Goal: Check status: Check status

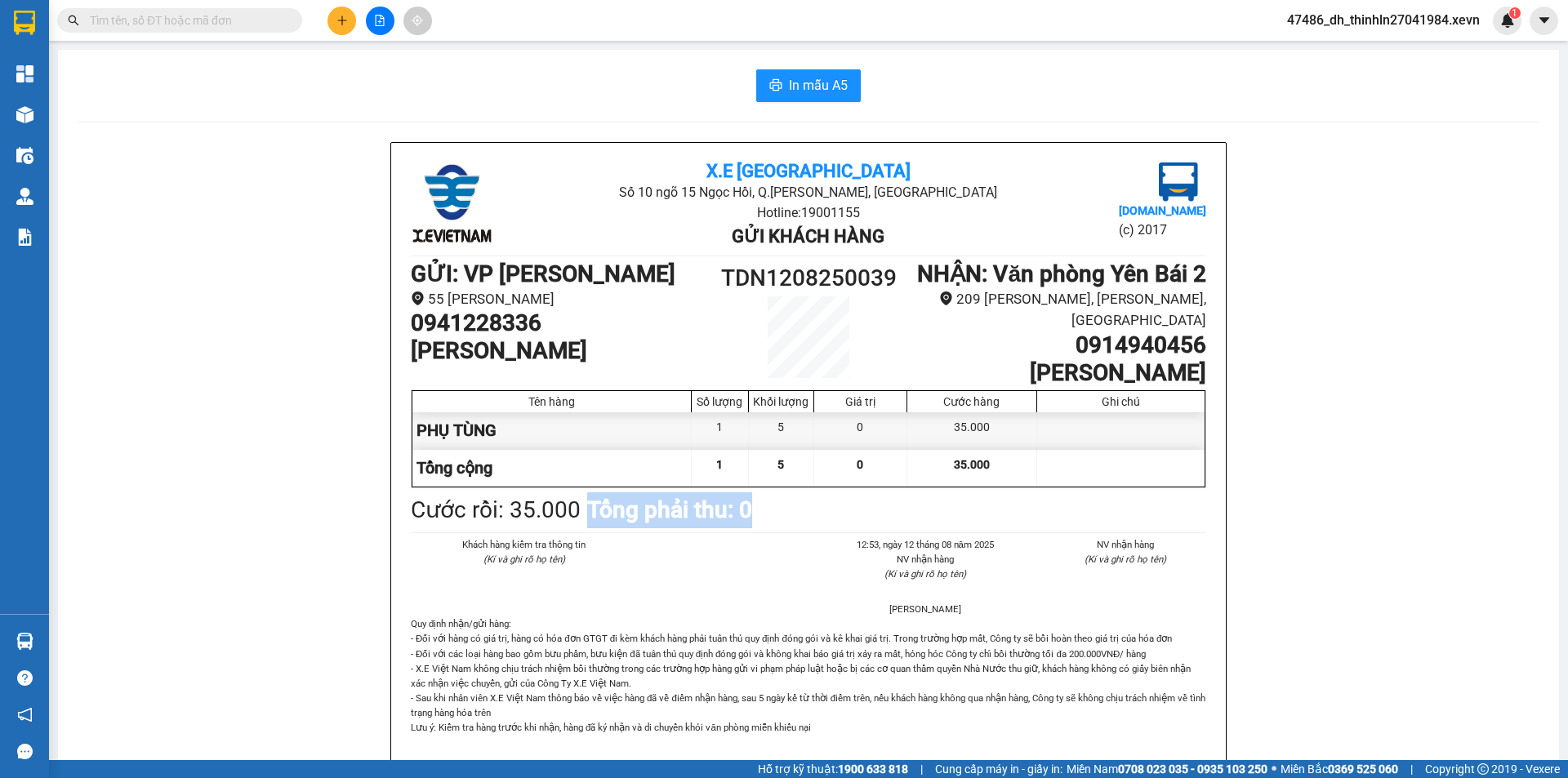
drag, startPoint x: 574, startPoint y: 520, endPoint x: 755, endPoint y: 521, distance: 181.0
click at [755, 521] on div "Cước rồi : 35.000 Tổng phải thu: 0" at bounding box center [808, 510] width 796 height 36
click at [767, 526] on div "Cước rồi : 35.000 Tổng phải thu: 0" at bounding box center [808, 510] width 796 height 36
drag, startPoint x: 407, startPoint y: 524, endPoint x: 749, endPoint y: 517, distance: 342.1
click at [749, 517] on div "Cước rồi : 35.000 Tổng phải thu: 0" at bounding box center [808, 510] width 796 height 36
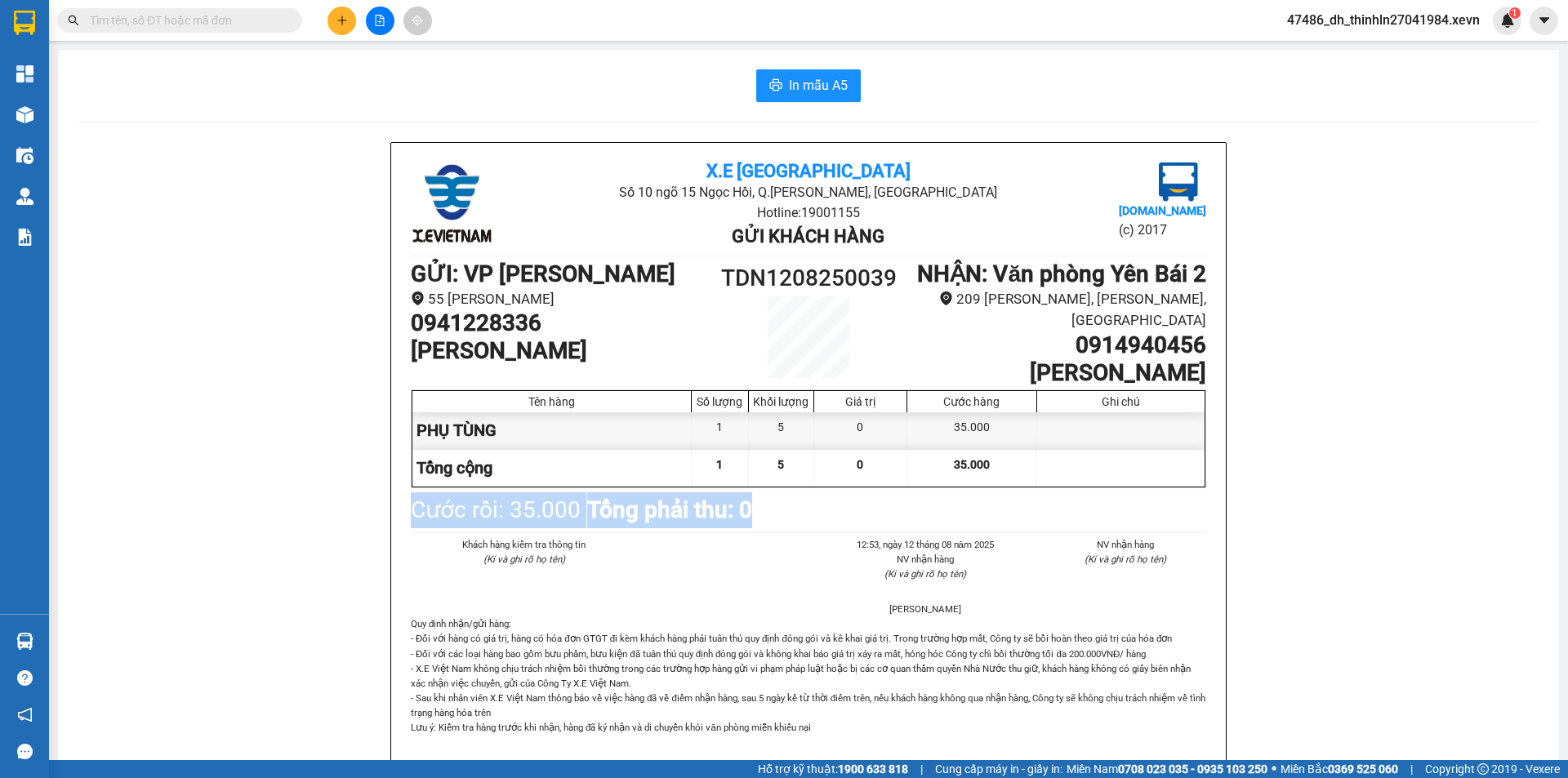
click at [411, 527] on div "Cước rồi : 35.000" at bounding box center [496, 510] width 170 height 36
drag, startPoint x: 406, startPoint y: 527, endPoint x: 758, endPoint y: 522, distance: 352.0
click at [758, 522] on div "Cước rồi : 35.000 Tổng phải thu: 0" at bounding box center [808, 510] width 796 height 36
click at [752, 529] on div "Cước rồi : 35.000 Tổng phải thu: 0" at bounding box center [808, 510] width 796 height 36
drag, startPoint x: 749, startPoint y: 519, endPoint x: 408, endPoint y: 525, distance: 341.1
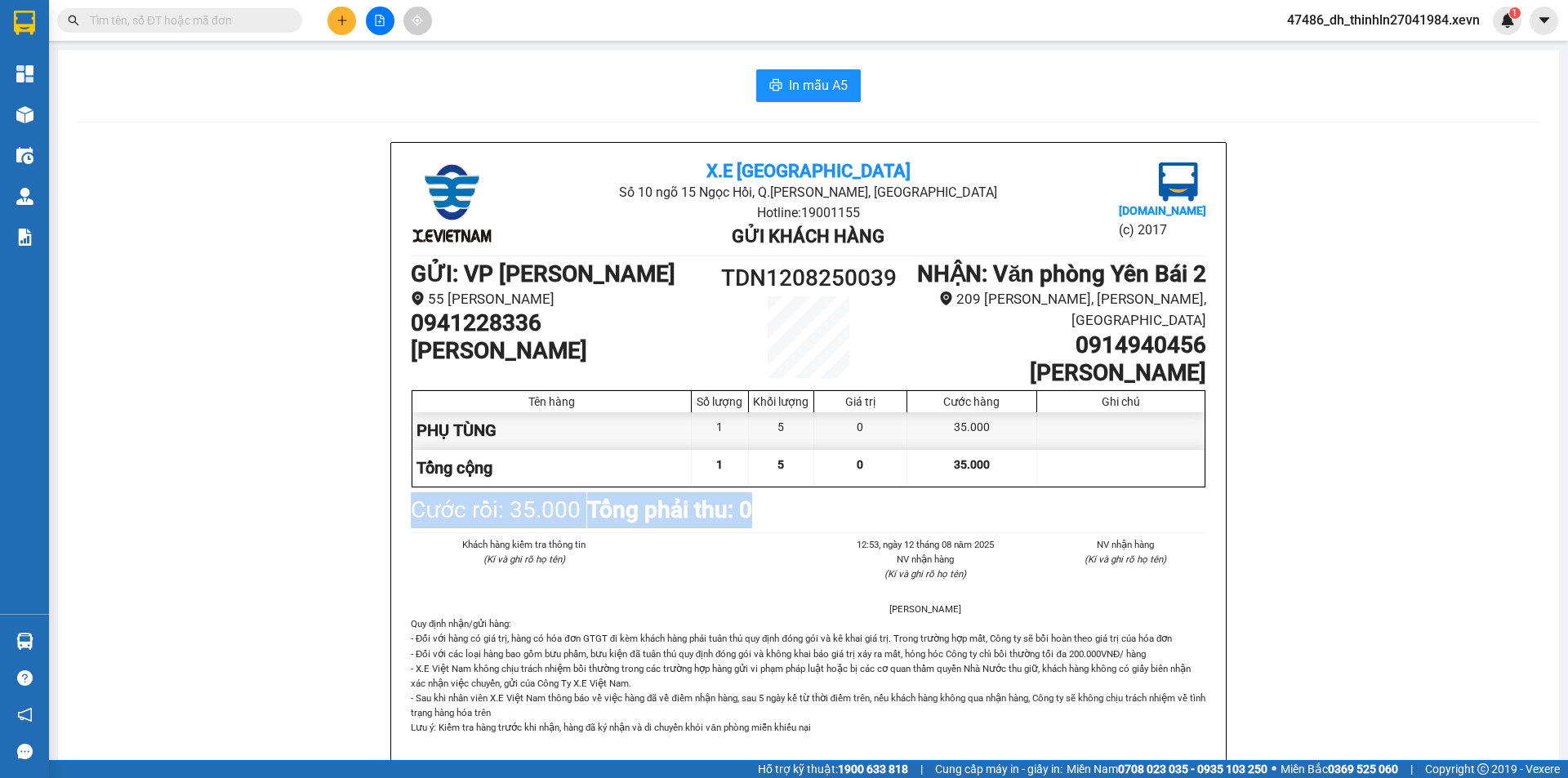
click at [411, 525] on div "Cước rồi : 35.000 Tổng phải thu: 0" at bounding box center [808, 510] width 796 height 36
